Goal: Task Accomplishment & Management: Use online tool/utility

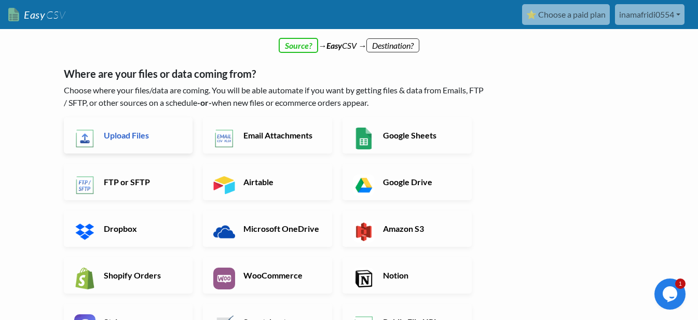
click at [135, 136] on h6 "Upload Files" at bounding box center [142, 135] width 82 height 10
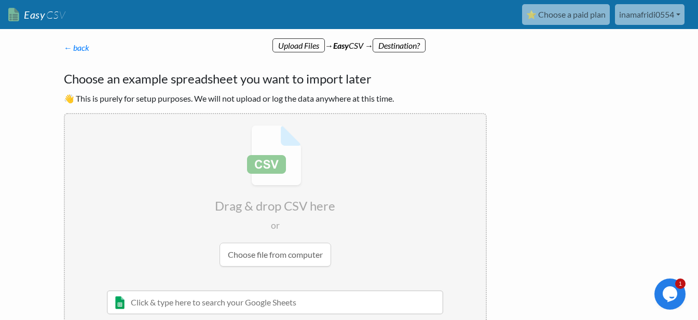
click at [609, 170] on div "← back Thanks for signing up! Set up your Import Flow and Upload Page in 1 minu…" at bounding box center [349, 228] width 592 height 352
click at [66, 45] on link "← back" at bounding box center [77, 48] width 26 height 10
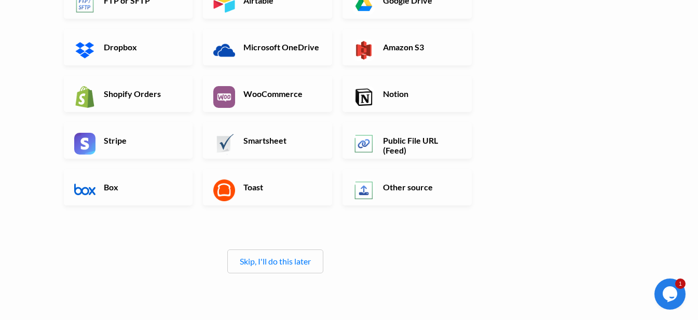
scroll to position [156, 0]
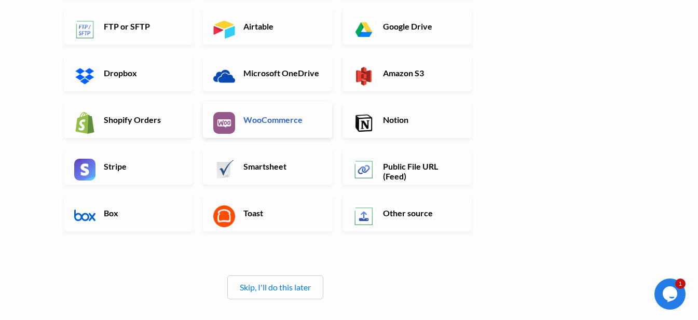
click at [283, 131] on link "WooCommerce" at bounding box center [267, 120] width 129 height 36
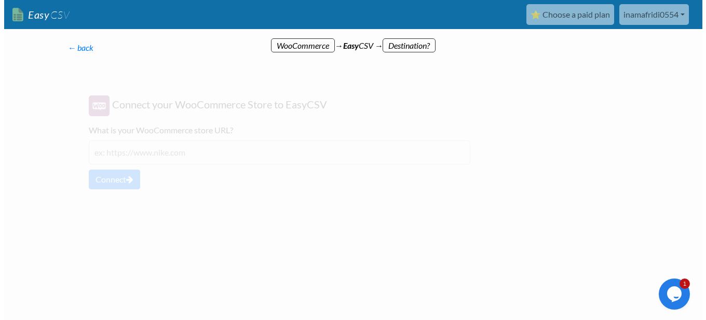
scroll to position [0, 0]
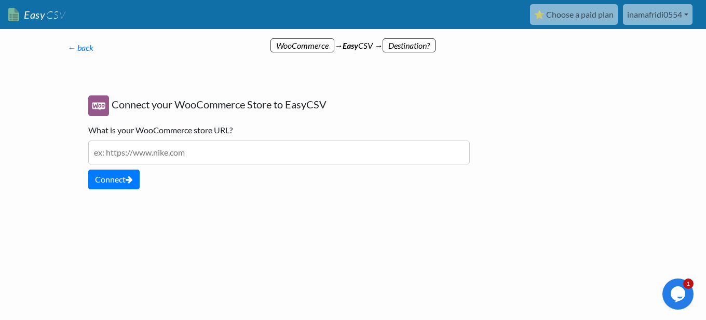
click at [156, 156] on input "text" at bounding box center [279, 153] width 382 height 24
click at [161, 155] on input "text" at bounding box center [279, 153] width 382 height 24
paste input "http://rajacollections.pro/"
type input "http://rajacollections.pro/"
click at [119, 177] on button "Connect" at bounding box center [113, 180] width 51 height 20
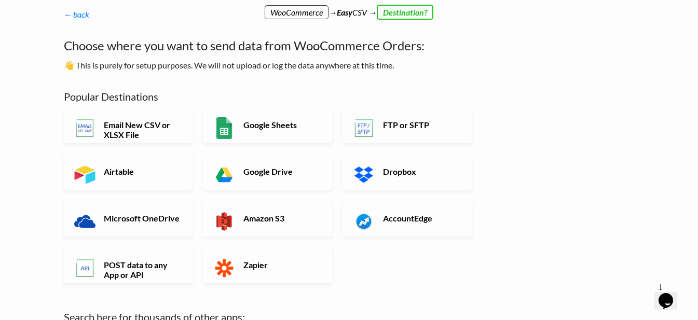
scroll to position [52, 0]
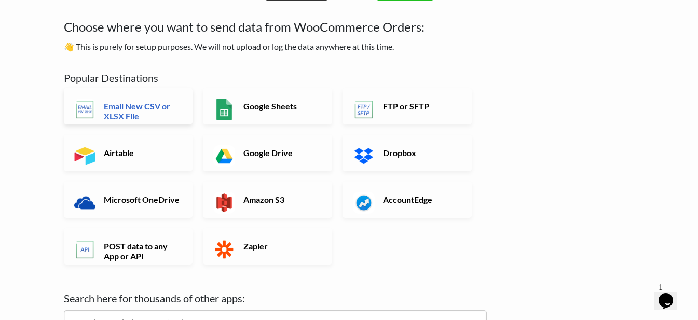
click at [131, 111] on h6 "Email New CSV or XLSX File" at bounding box center [142, 111] width 82 height 20
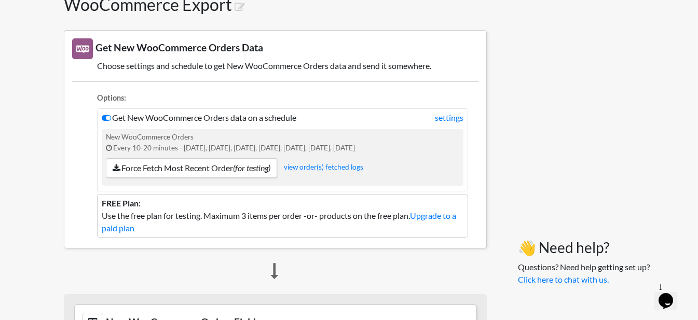
scroll to position [104, 0]
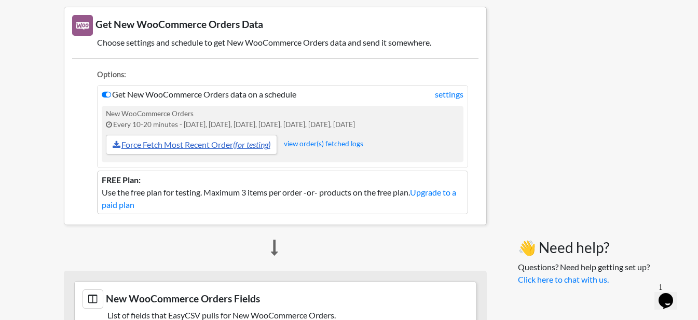
click at [182, 146] on link "Force Fetch Most Recent Order (for testing)" at bounding box center [191, 145] width 171 height 20
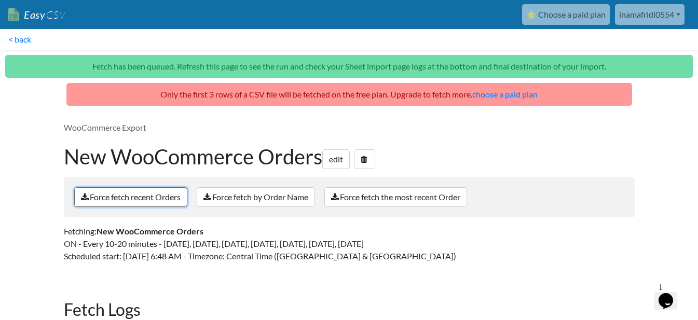
click at [133, 196] on link "Force fetch recent Orders" at bounding box center [130, 197] width 113 height 20
click at [479, 66] on p "Fetch has been queued. Refresh this page to see the run and check your Sheet im…" at bounding box center [349, 66] width 688 height 23
click at [396, 61] on p "Fetch has been queued. Refresh this page to see the run and check your Sheet im…" at bounding box center [349, 66] width 688 height 23
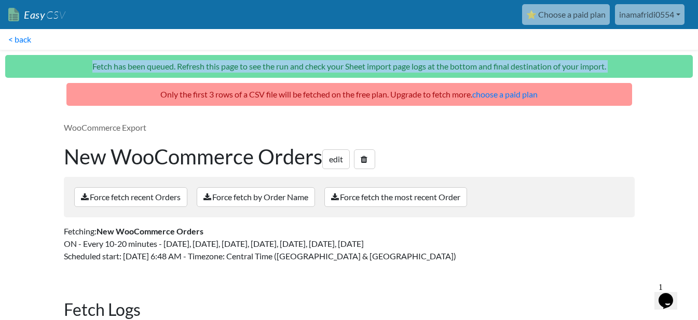
click at [396, 61] on p "Fetch has been queued. Refresh this page to see the run and check your Sheet im…" at bounding box center [349, 66] width 688 height 23
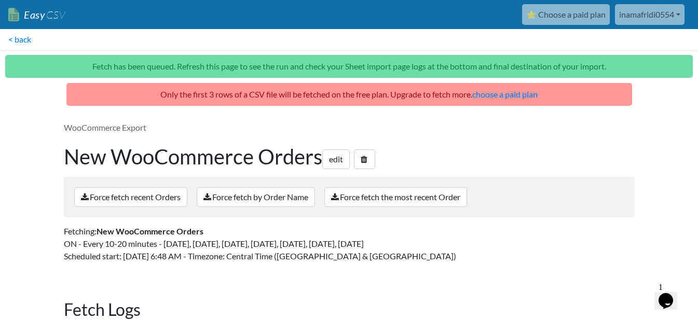
click at [231, 107] on main "Only the first 3 rows of a CSV file will be fetched on the free plan. Upgrade t…" at bounding box center [349, 285] width 592 height 404
click at [301, 197] on link "Force fetch by Order Name" at bounding box center [256, 197] width 118 height 20
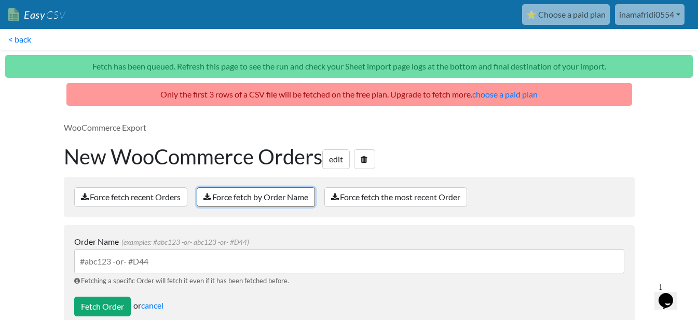
click at [294, 198] on link "Force fetch by Order Name" at bounding box center [256, 197] width 118 height 20
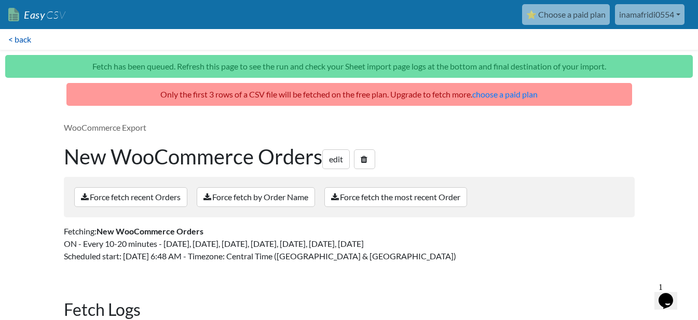
click at [7, 43] on link "< back" at bounding box center [19, 39] width 39 height 21
